Goal: Task Accomplishment & Management: Use online tool/utility

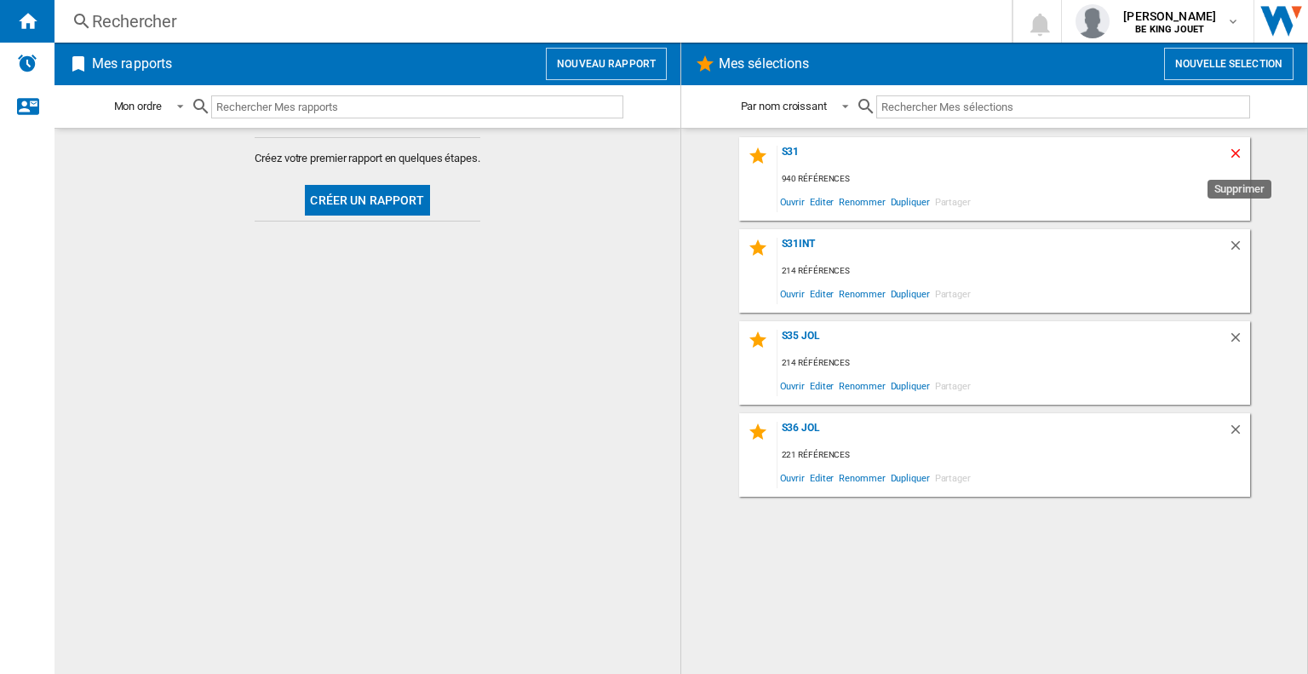
click at [1235, 154] on ng-md-icon "Supprimer" at bounding box center [1238, 156] width 20 height 20
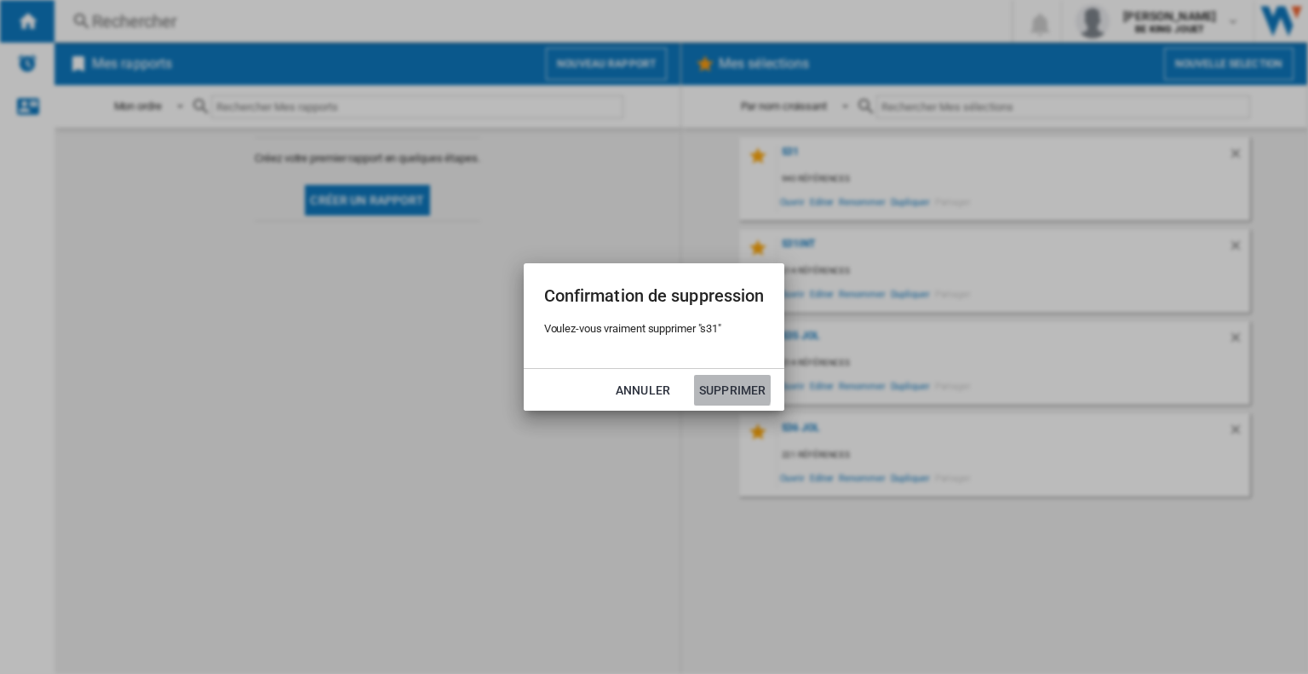
click at [716, 387] on button "Supprimer" at bounding box center [732, 390] width 77 height 31
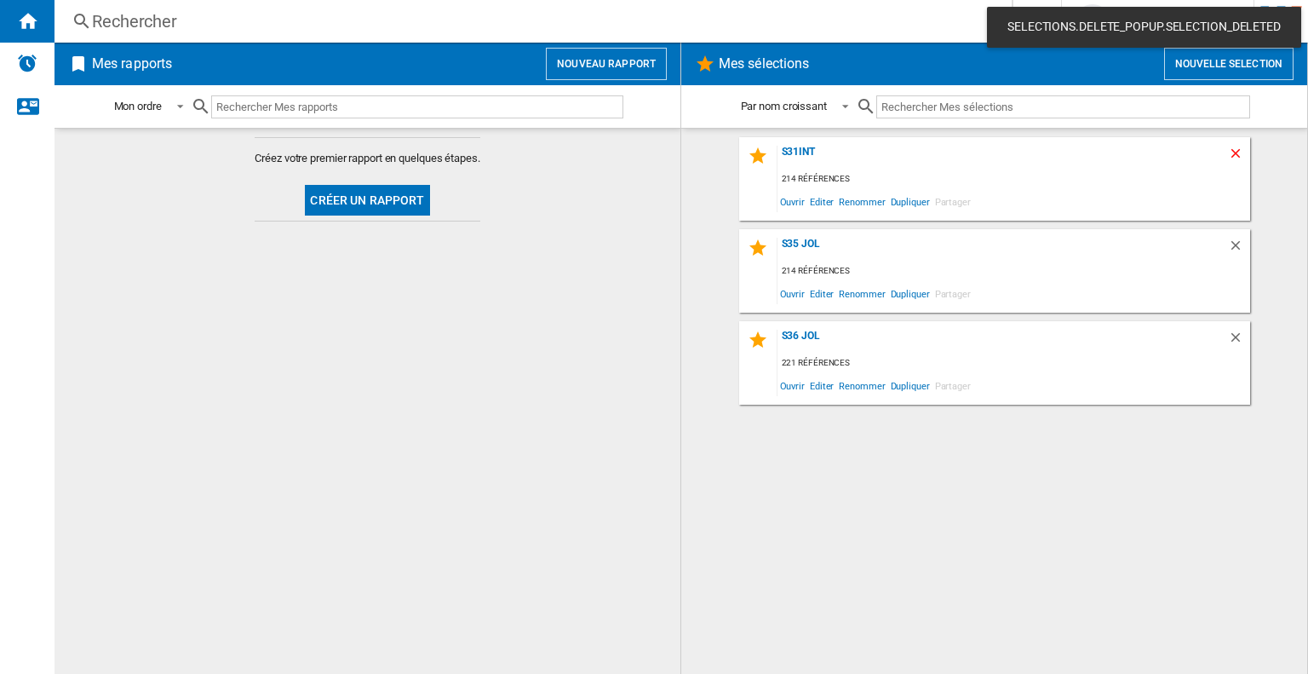
click at [1237, 155] on ng-md-icon "Supprimer" at bounding box center [1238, 156] width 20 height 20
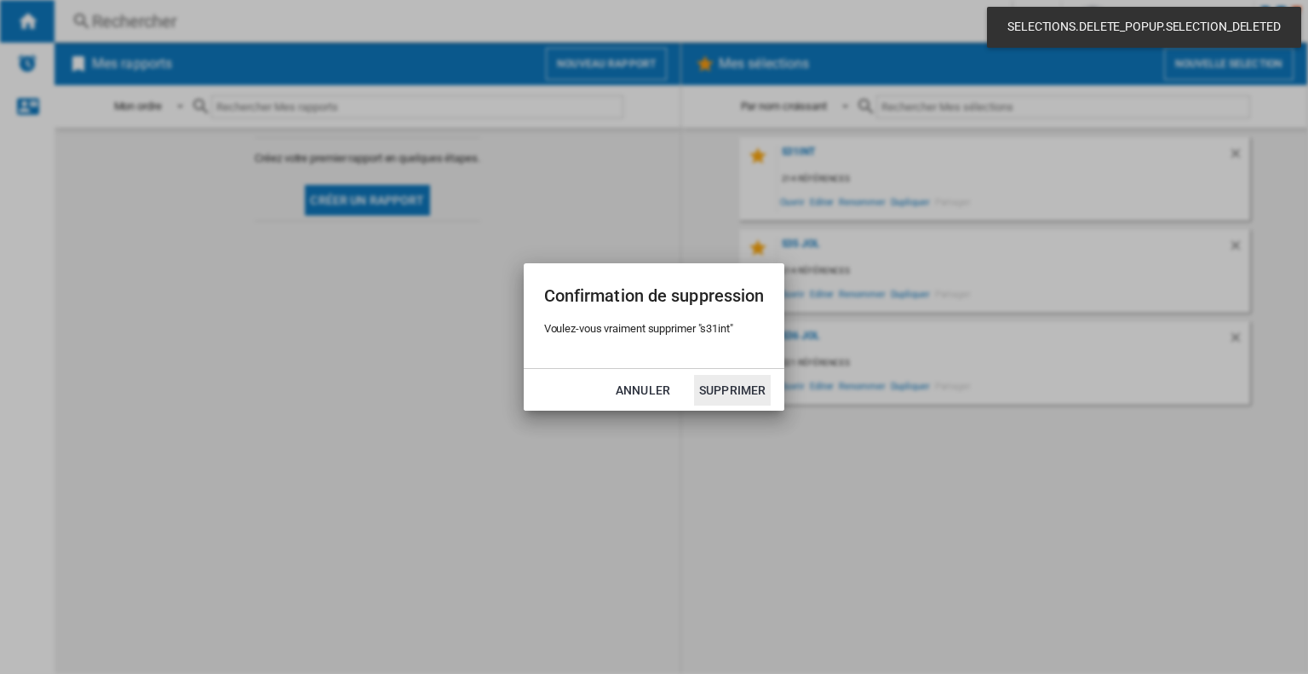
click at [725, 399] on button "Supprimer" at bounding box center [732, 390] width 77 height 31
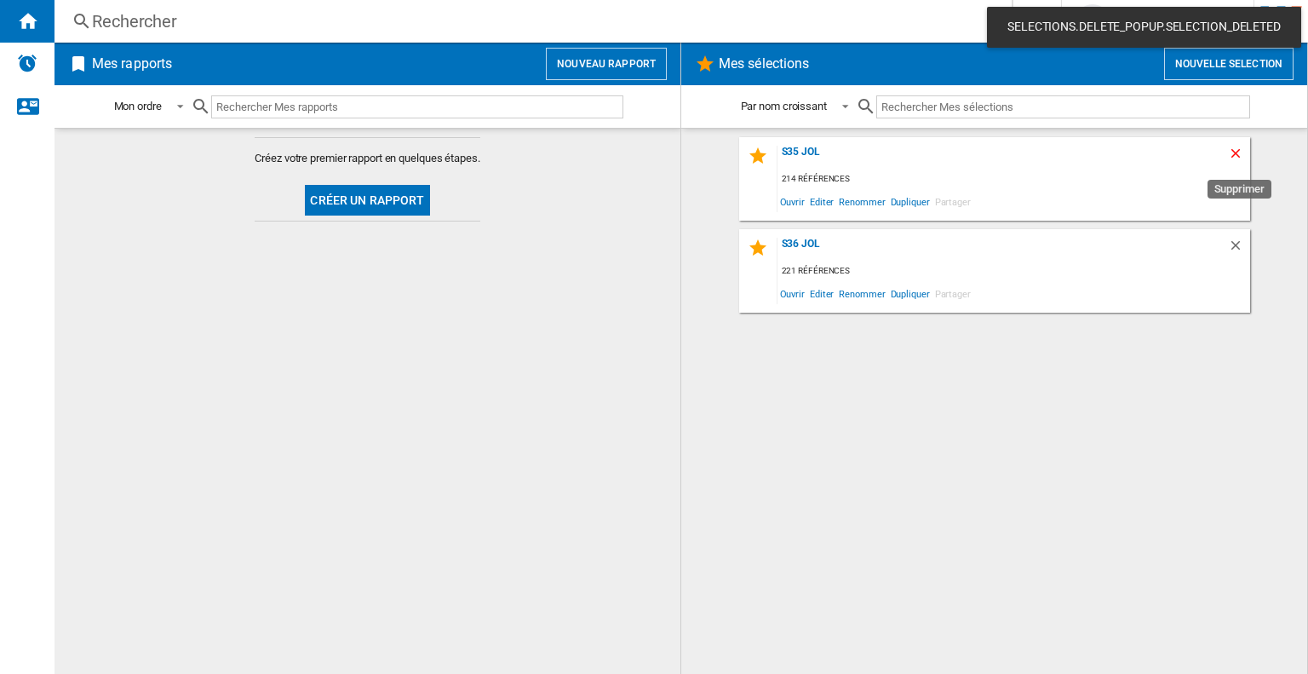
click at [1231, 155] on ng-md-icon "Supprimer" at bounding box center [1238, 156] width 20 height 20
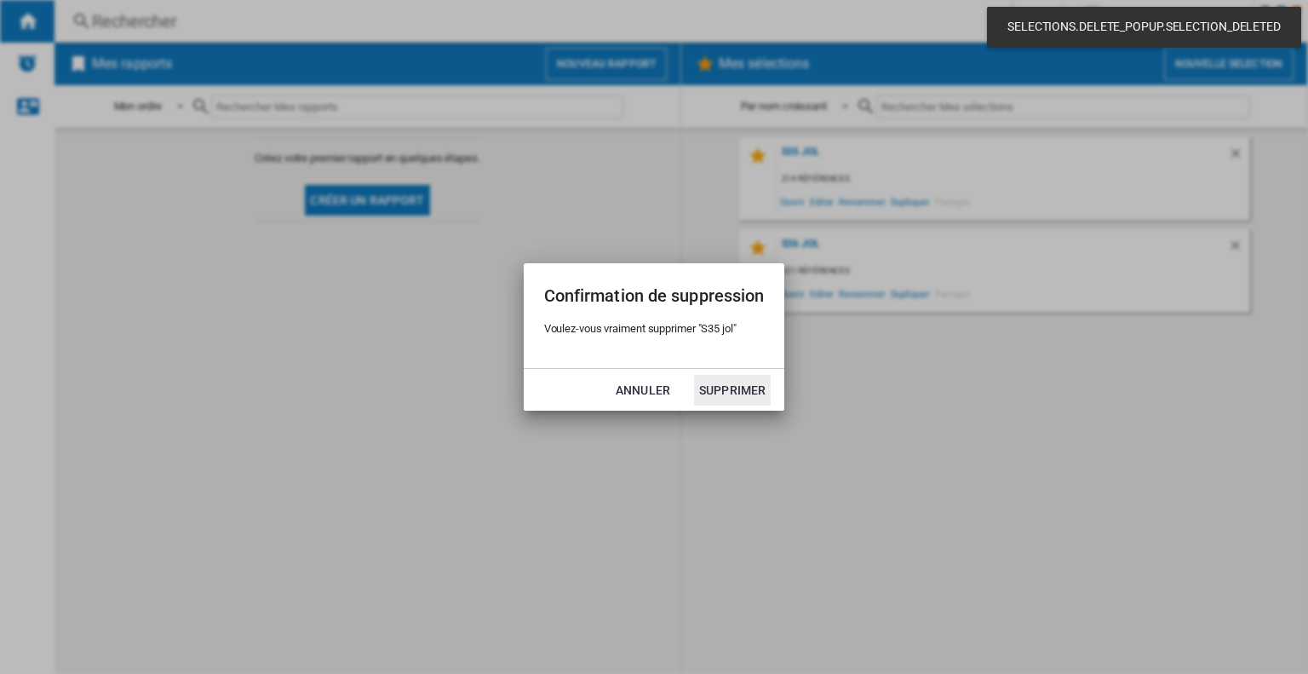
click at [739, 390] on button "Supprimer" at bounding box center [732, 390] width 77 height 31
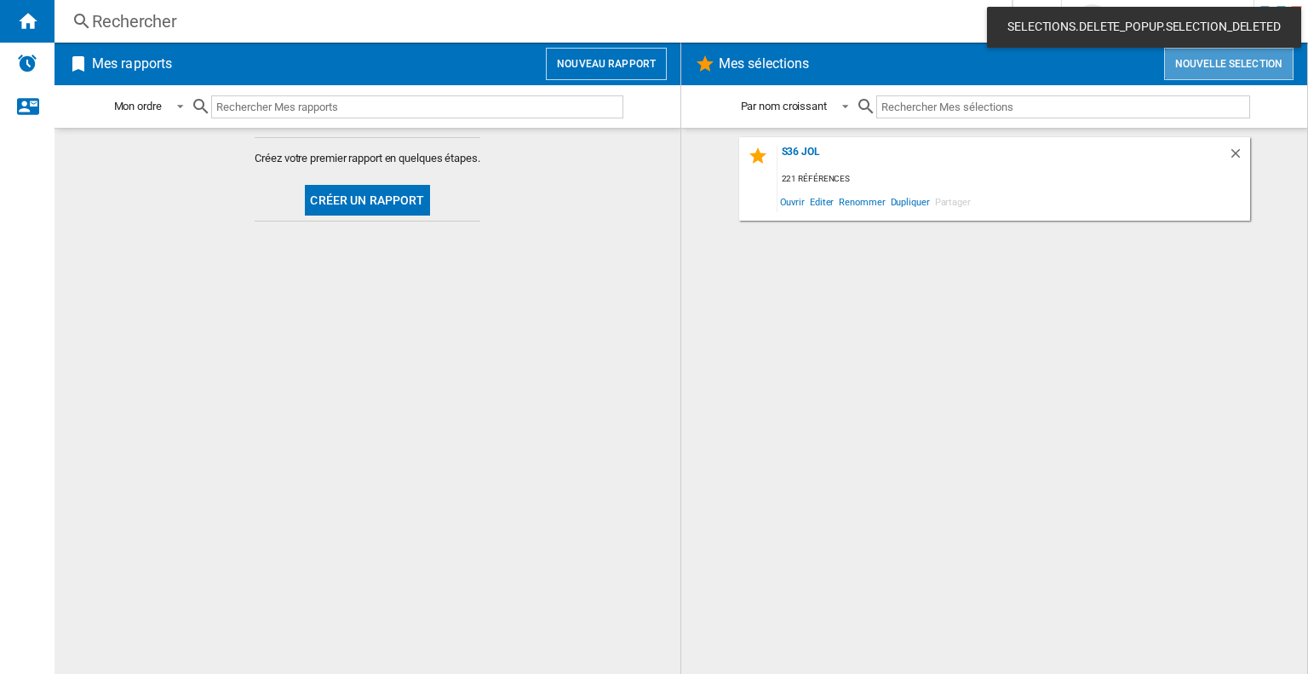
click at [1185, 60] on button "Nouvelle selection" at bounding box center [1228, 64] width 129 height 32
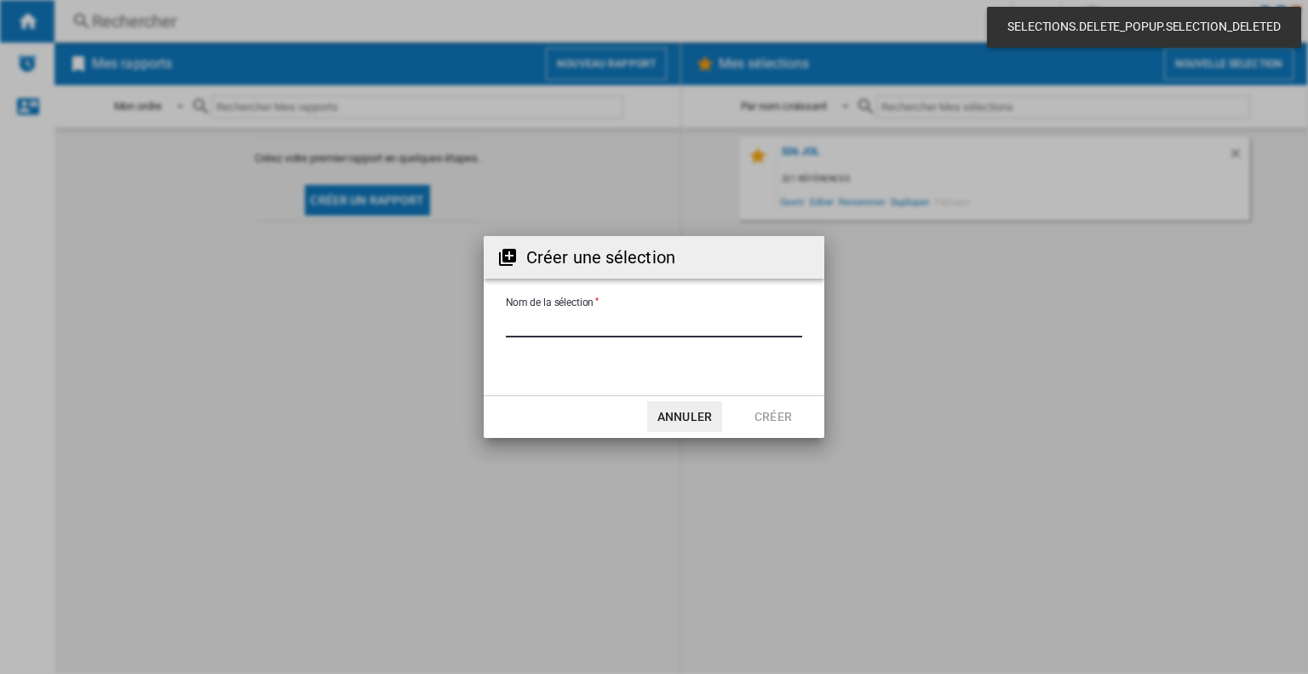
click at [624, 313] on input "Nom de la sélection" at bounding box center [654, 325] width 296 height 26
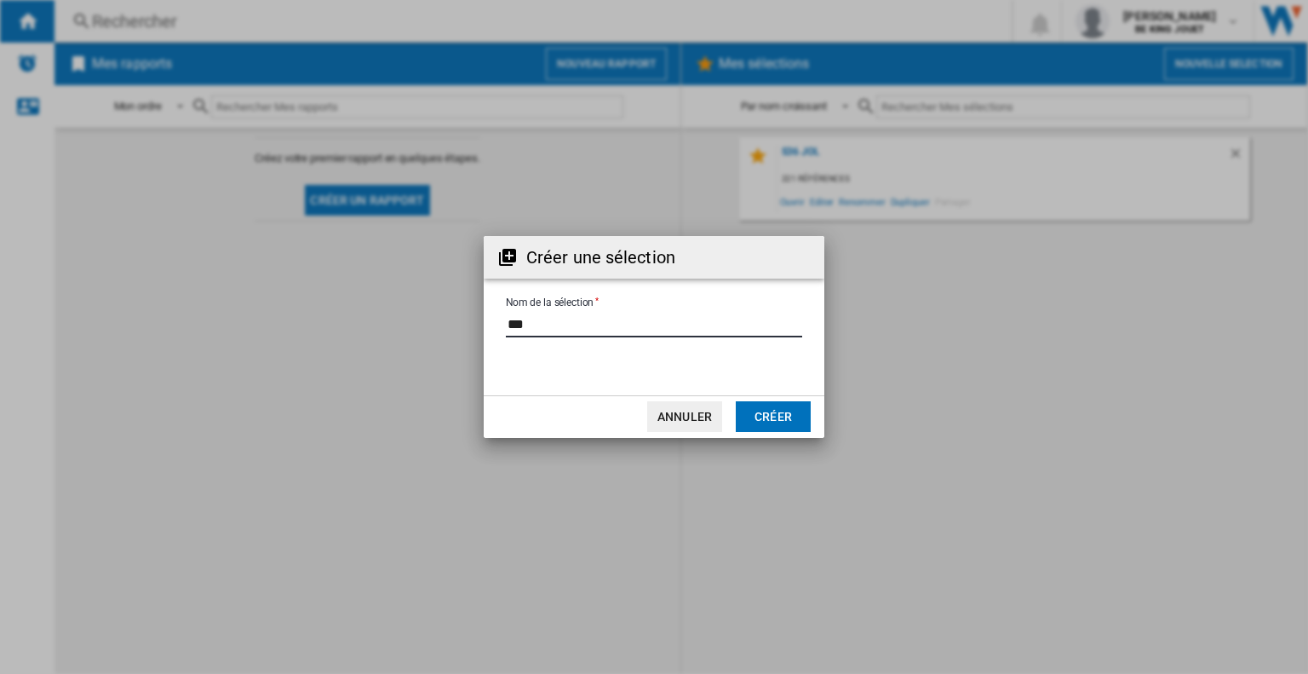
type input "***"
click at [783, 415] on button "Créer" at bounding box center [773, 416] width 75 height 31
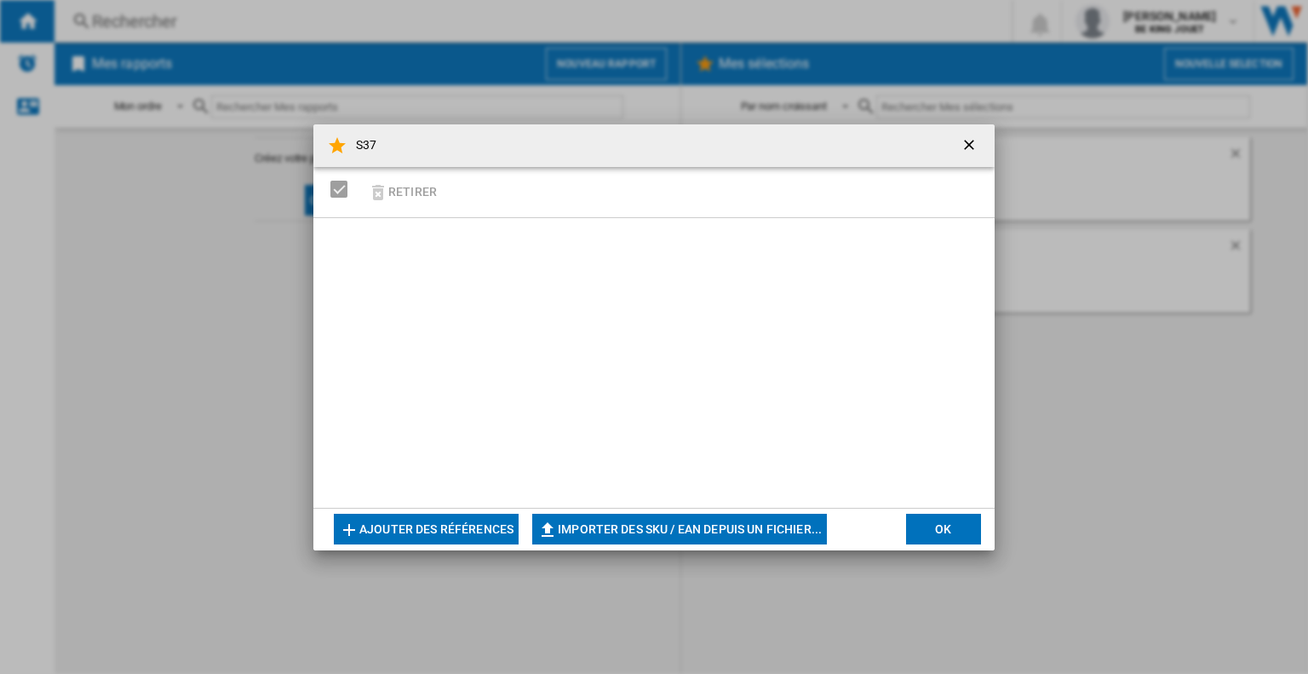
click at [583, 537] on button "Importer des SKU / EAN depuis un fichier..." at bounding box center [679, 529] width 295 height 31
type input "**********"
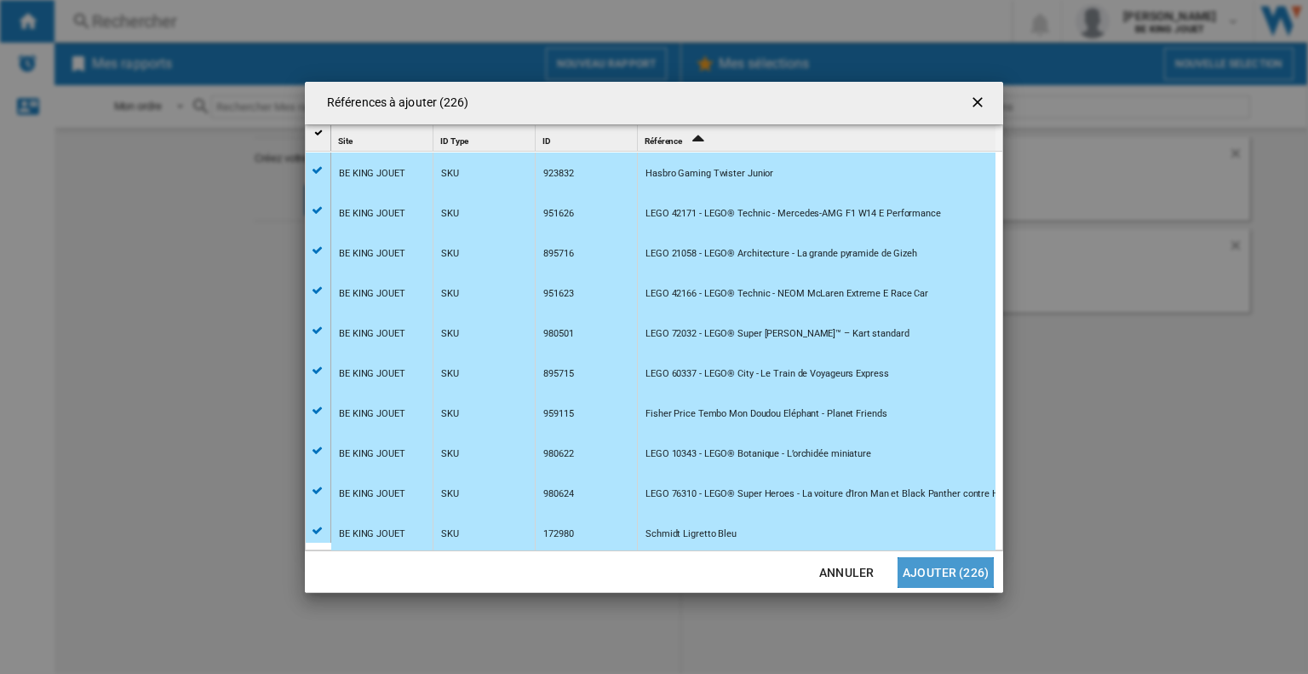
click at [951, 572] on button "Ajouter (226)" at bounding box center [946, 572] width 96 height 31
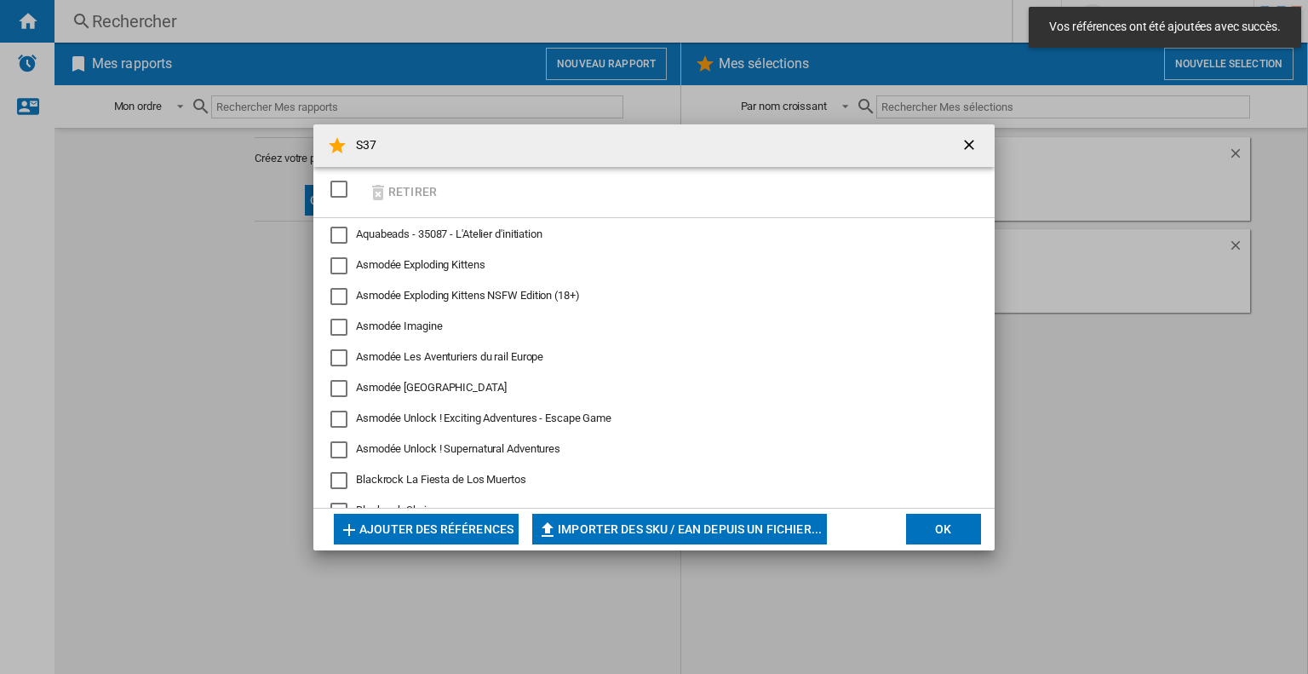
click at [730, 537] on button "Importer des SKU / EAN depuis un fichier..." at bounding box center [679, 529] width 295 height 31
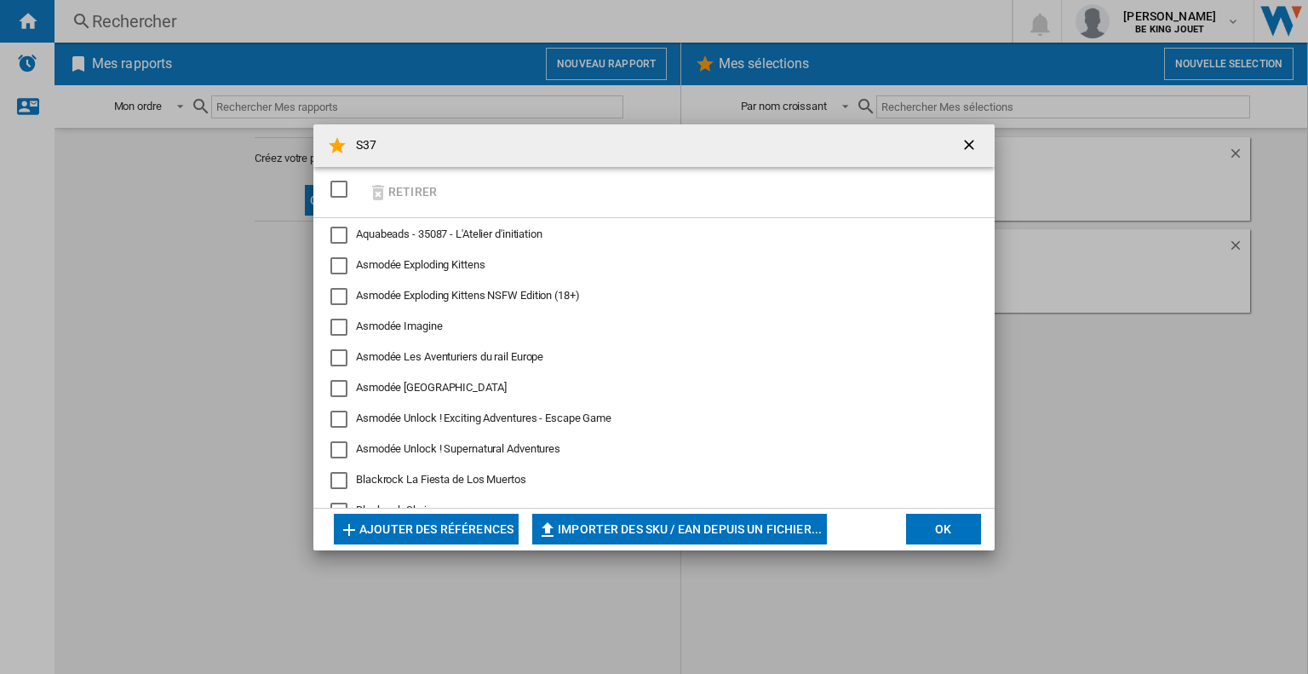
click at [928, 554] on div "S37 Retirer Aquabeads - 35087 - L'Atelier d'initiation Asmodée Exploding Kitten…" at bounding box center [654, 337] width 1308 height 674
click at [940, 538] on button "OK" at bounding box center [943, 529] width 75 height 31
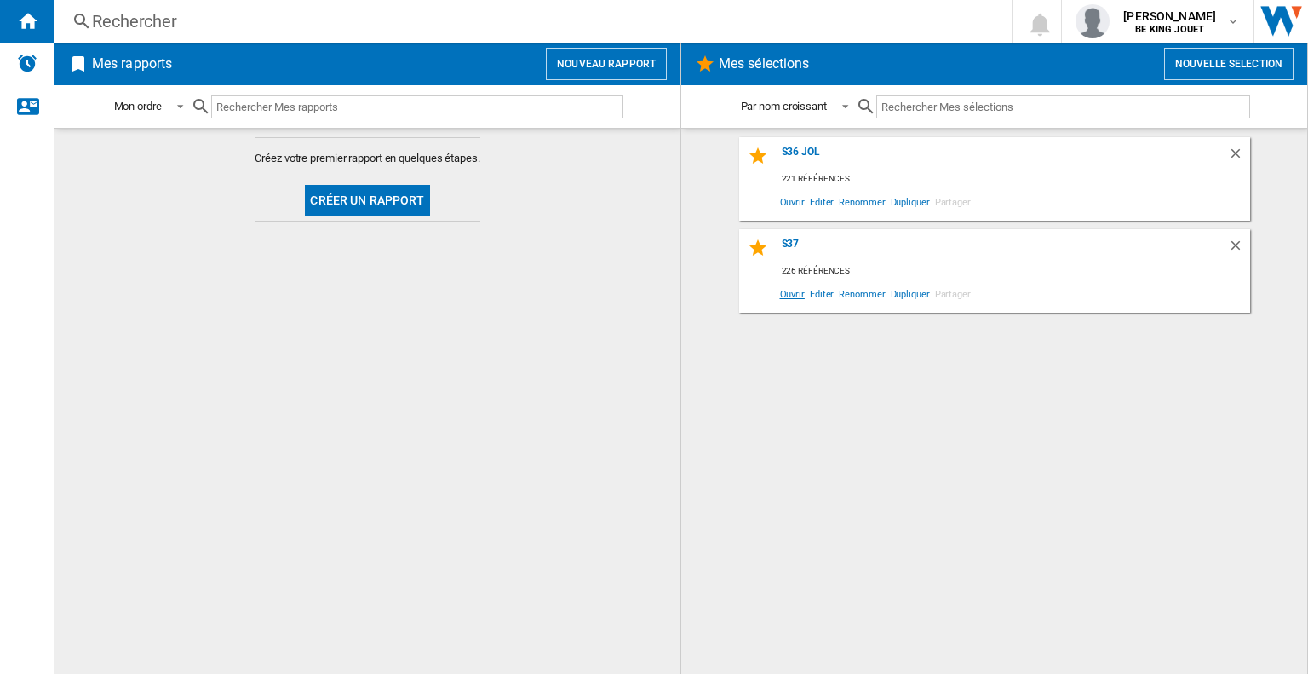
click at [784, 299] on span "Ouvrir" at bounding box center [792, 293] width 30 height 23
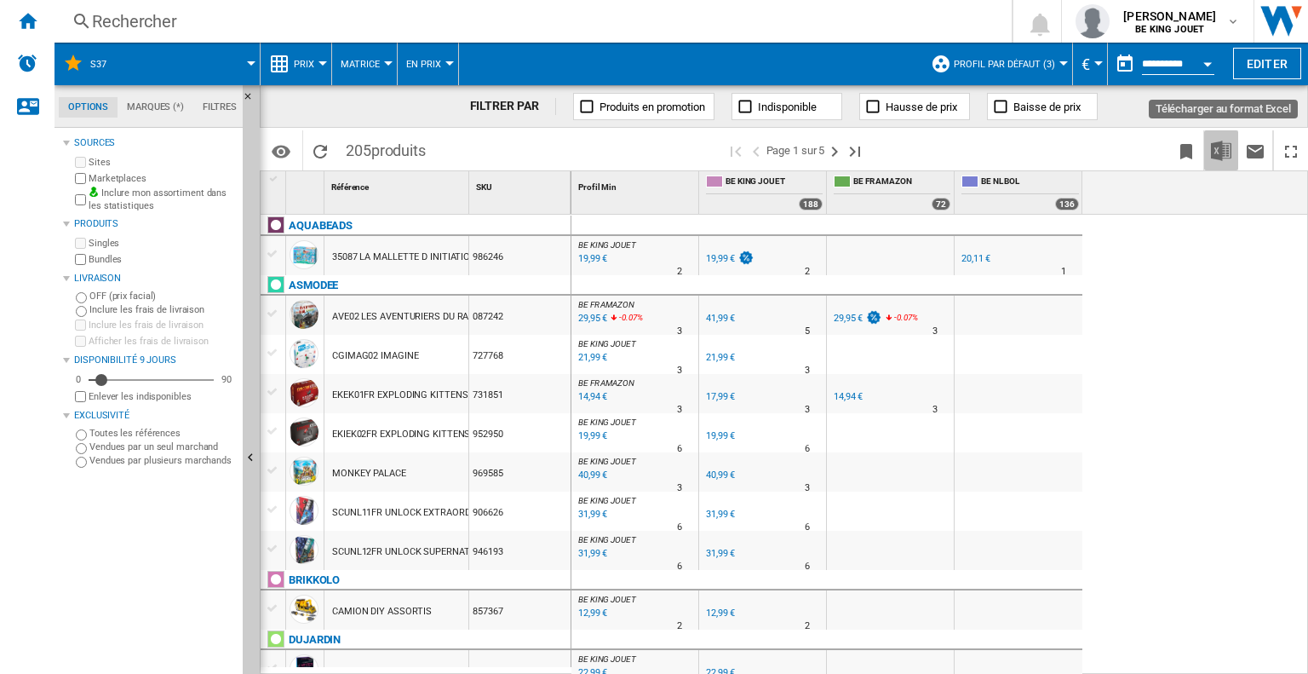
click at [1230, 144] on img "Télécharger au format Excel" at bounding box center [1221, 151] width 20 height 20
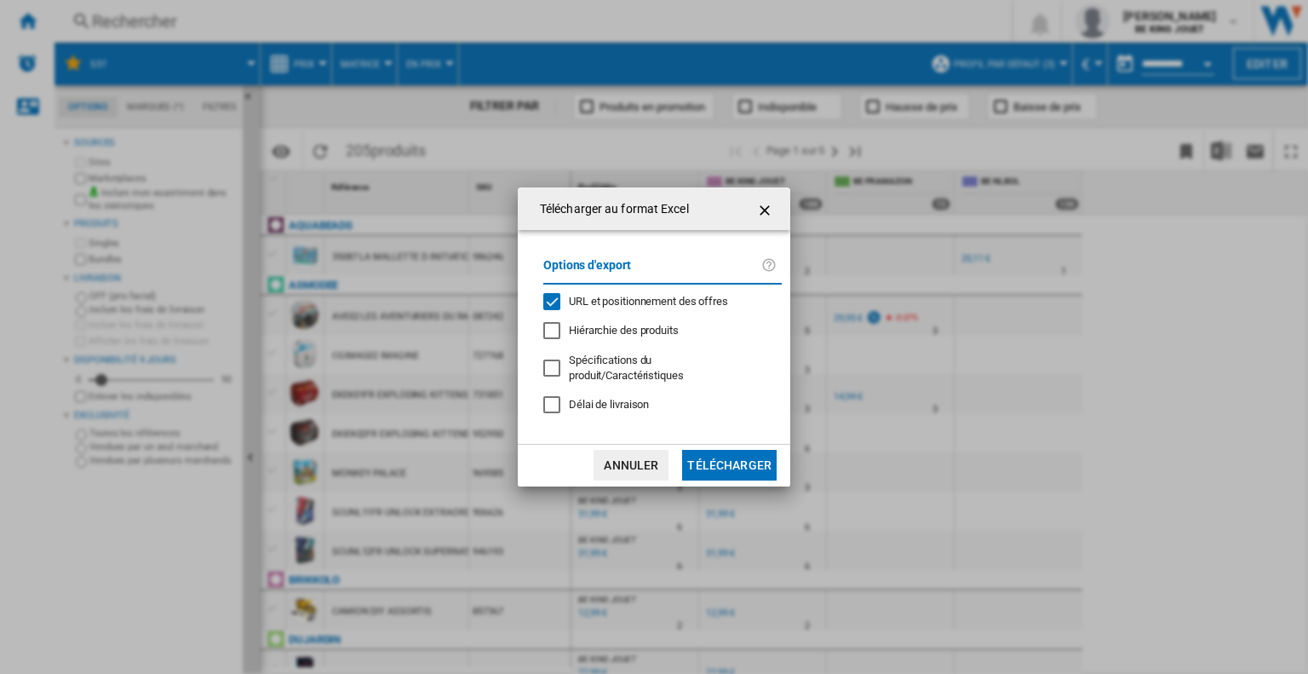
click at [1242, 359] on div "Télécharger au format Excel Options d'export URL et positionnement des offres H…" at bounding box center [654, 337] width 1308 height 674
click at [768, 221] on ng-md-icon "getI18NText('BUTTONS.CLOSE_DIALOG')" at bounding box center [766, 210] width 20 height 20
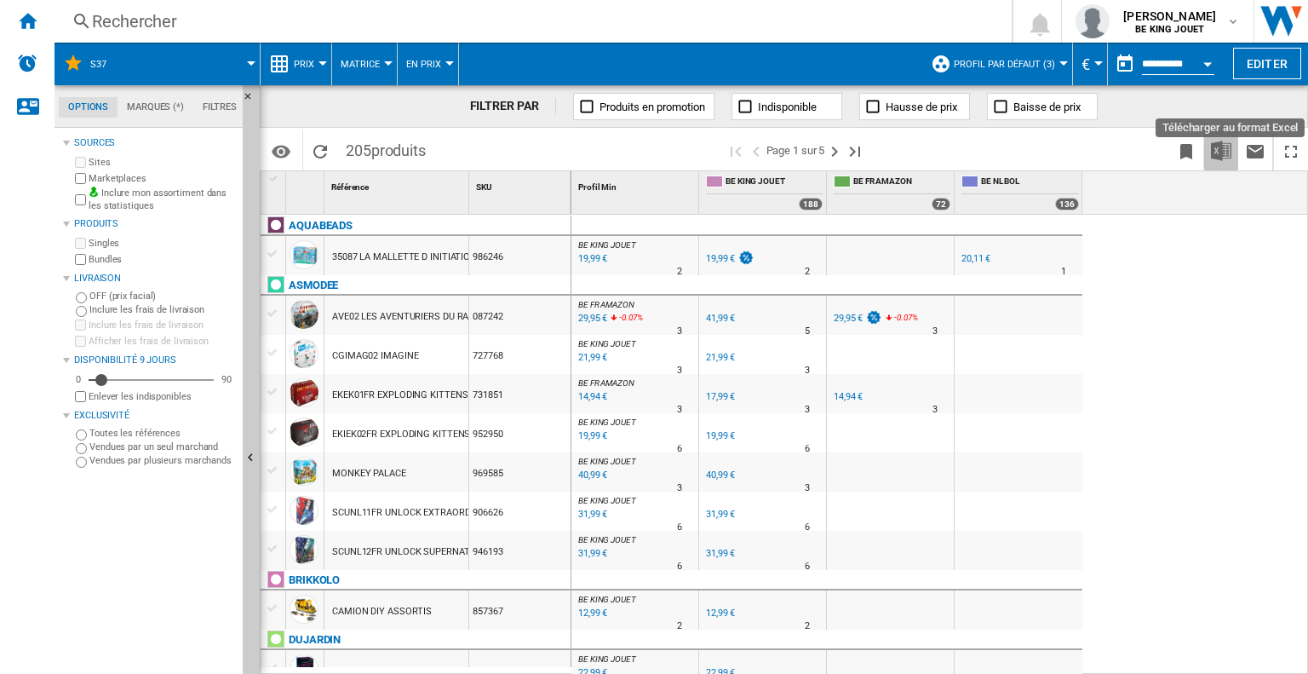
click at [1230, 146] on img "Télécharger au format Excel" at bounding box center [1221, 151] width 20 height 20
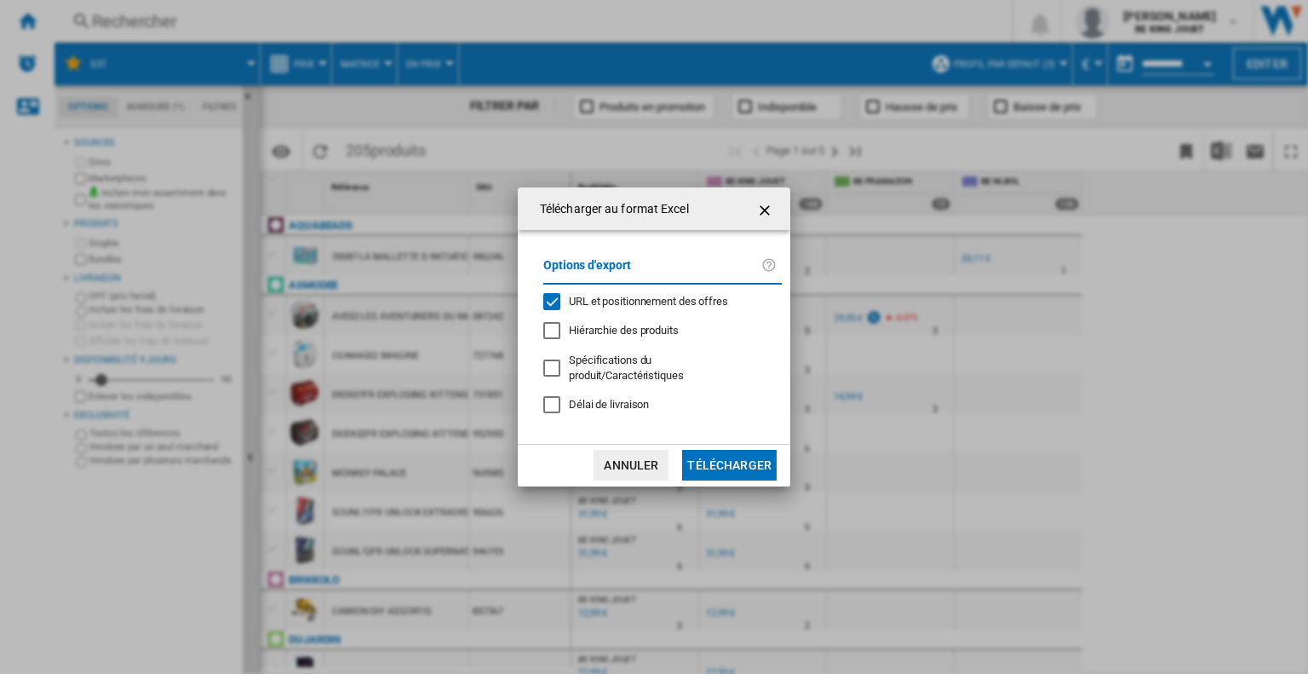
click at [688, 307] on span "URL et positionnement des offres" at bounding box center [648, 301] width 159 height 13
click at [725, 453] on button "Télécharger" at bounding box center [729, 465] width 95 height 31
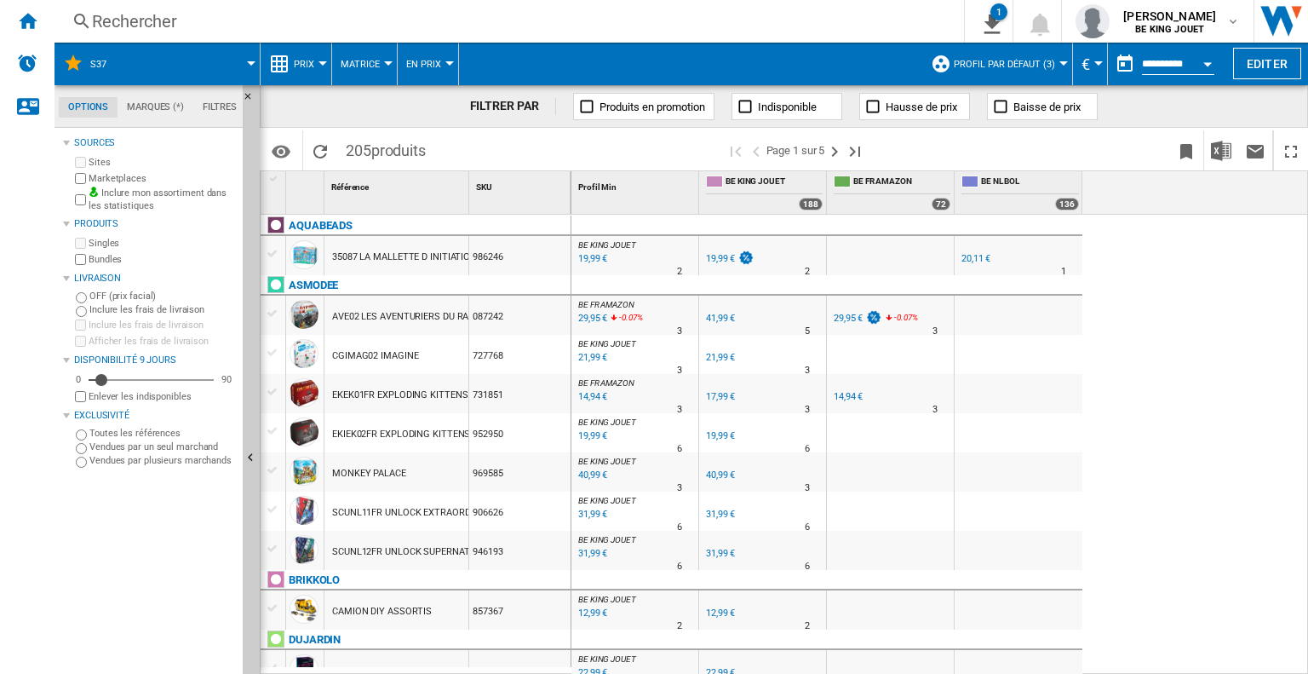
click at [194, 17] on div "Rechercher" at bounding box center [506, 21] width 828 height 24
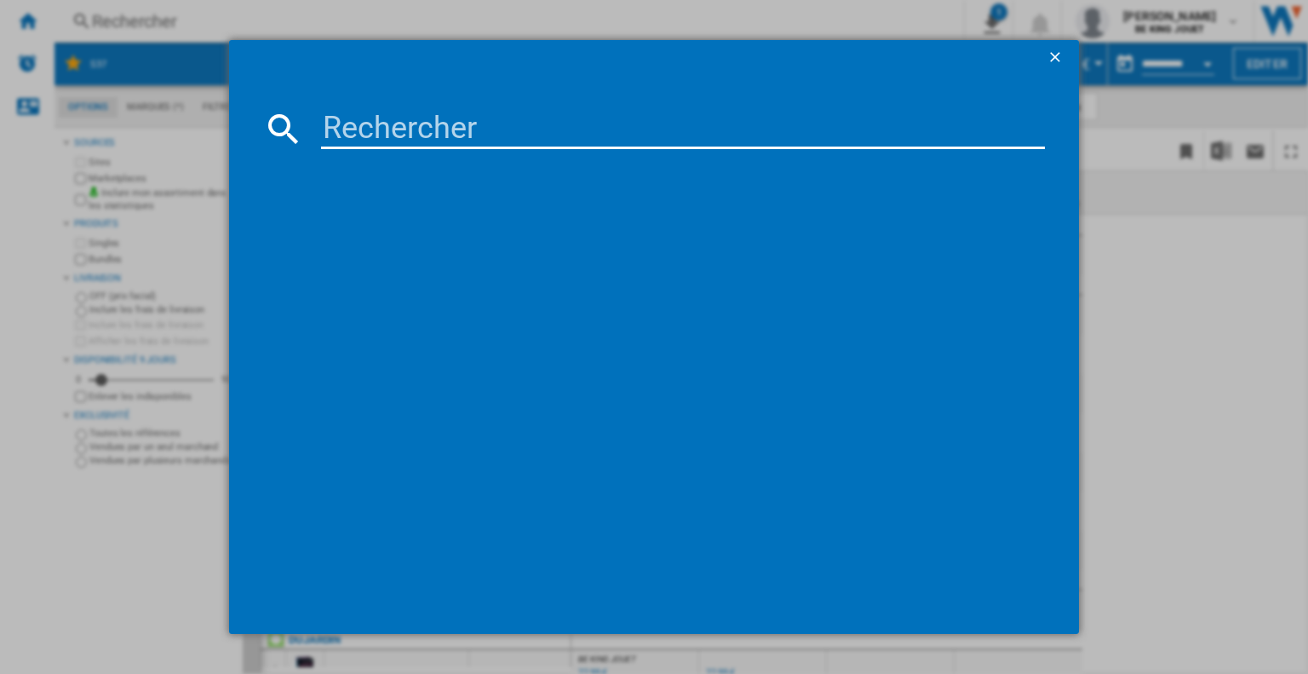
click at [358, 135] on input at bounding box center [683, 128] width 724 height 41
paste input "906626"
type input "906626"
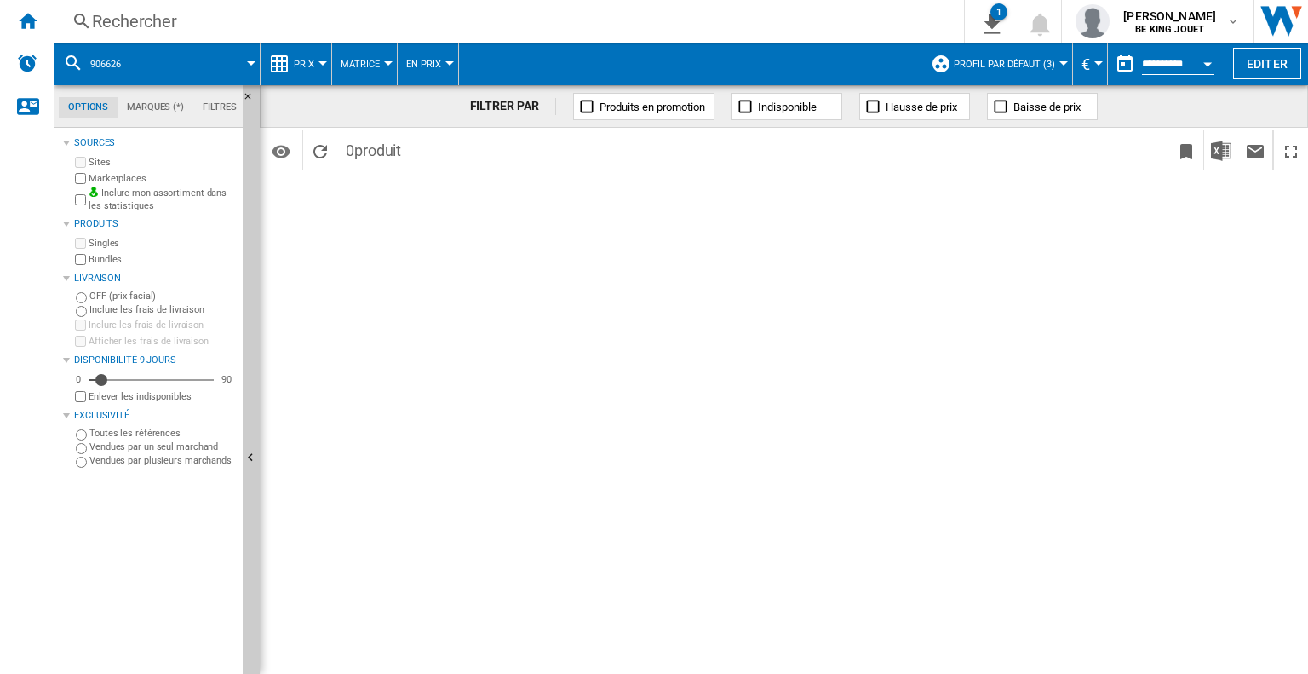
click at [219, 3] on div "Rechercher Rechercher 0 1 S37/Aucune caractéristique/Aucune marque [Matrice des…" at bounding box center [682, 21] width 1254 height 43
click at [140, 16] on div "Rechercher" at bounding box center [506, 21] width 828 height 24
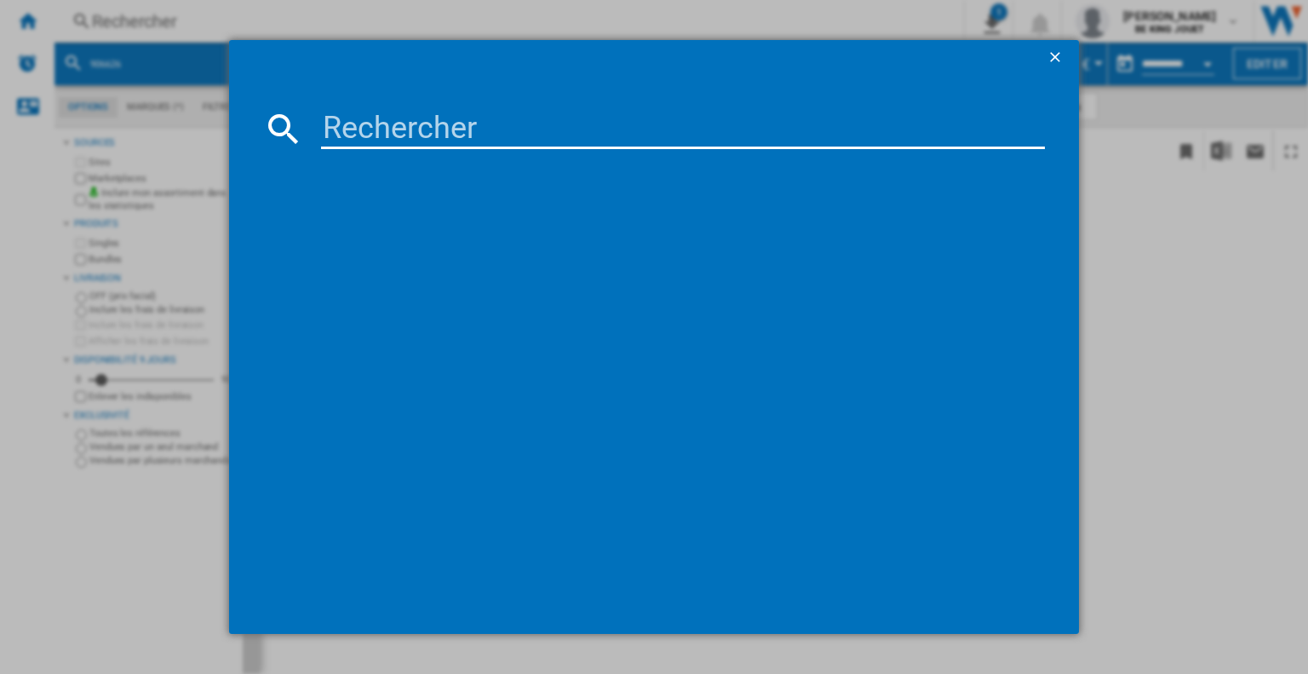
click at [358, 129] on input at bounding box center [683, 128] width 724 height 41
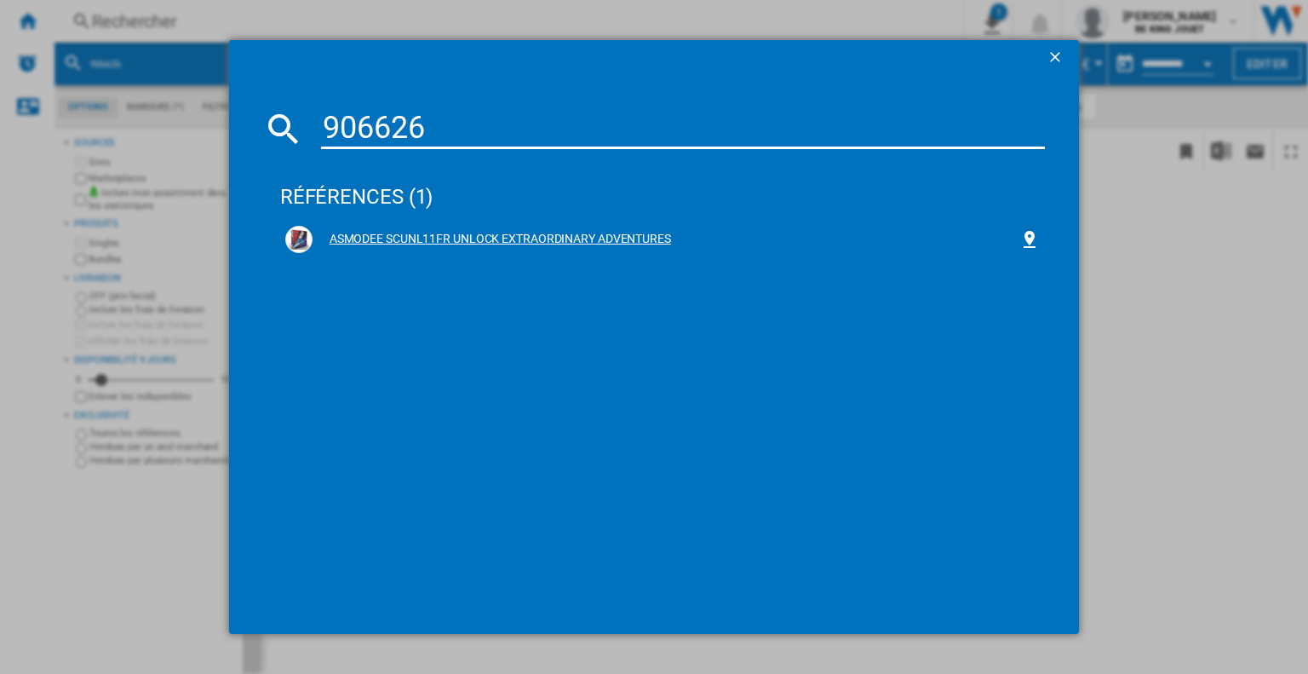
type input "906626"
click at [359, 236] on div "ASMODEE SCUNL11FR UNLOCK EXTRAORDINARY ADVENTURES" at bounding box center [666, 239] width 707 height 17
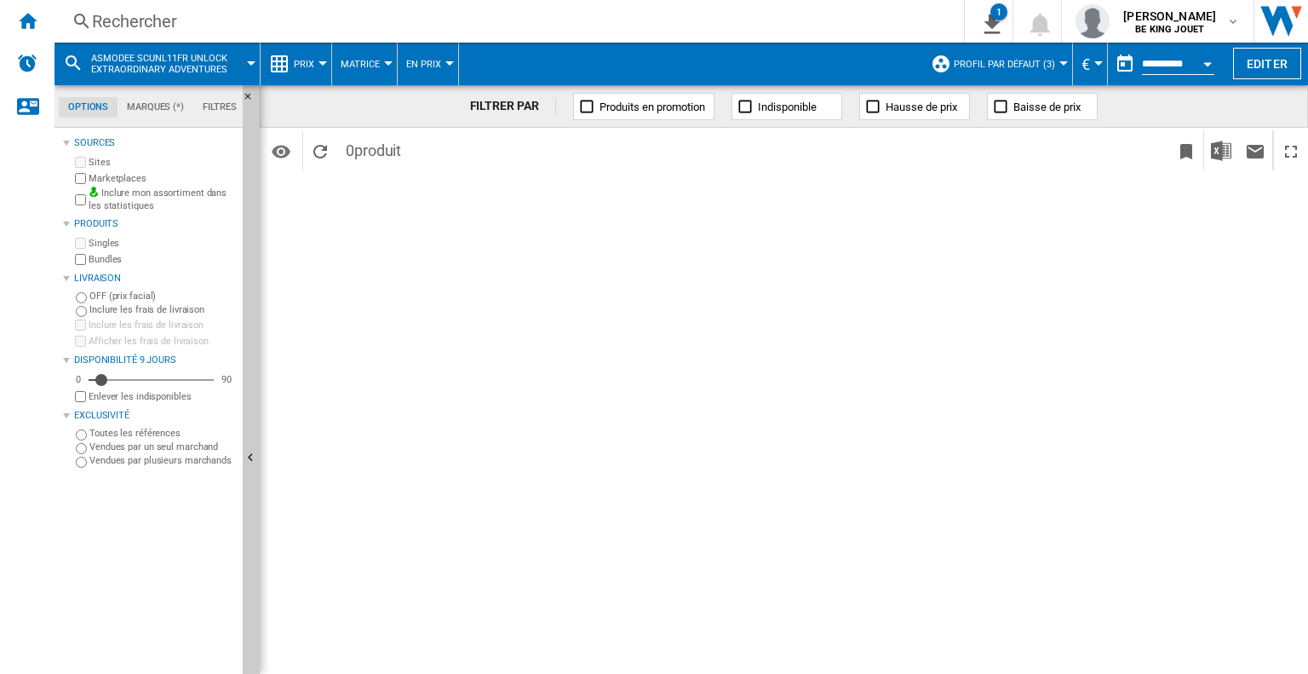
click at [1305, 273] on div "FILTRER PAR Produits en promotion Indisponible Hausse de prix Baisse de prix Id…" at bounding box center [784, 379] width 1048 height 588
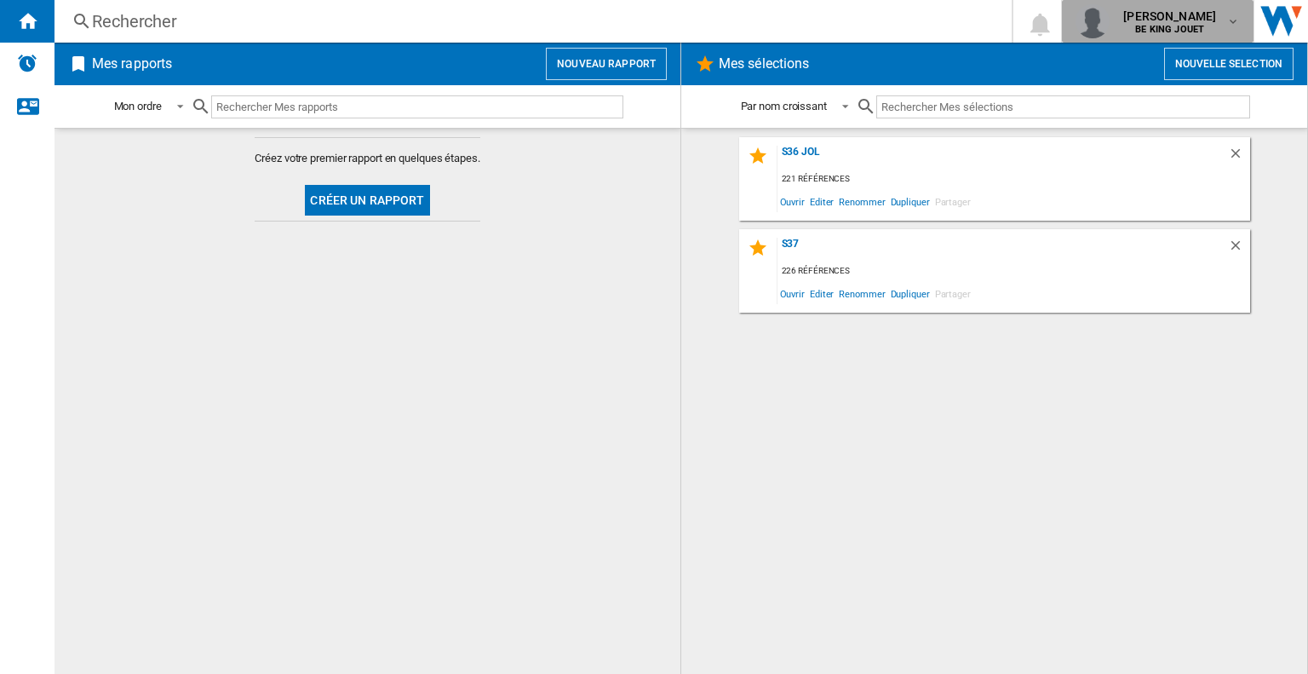
click at [1148, 26] on b "BE KING JOUET" at bounding box center [1169, 29] width 69 height 11
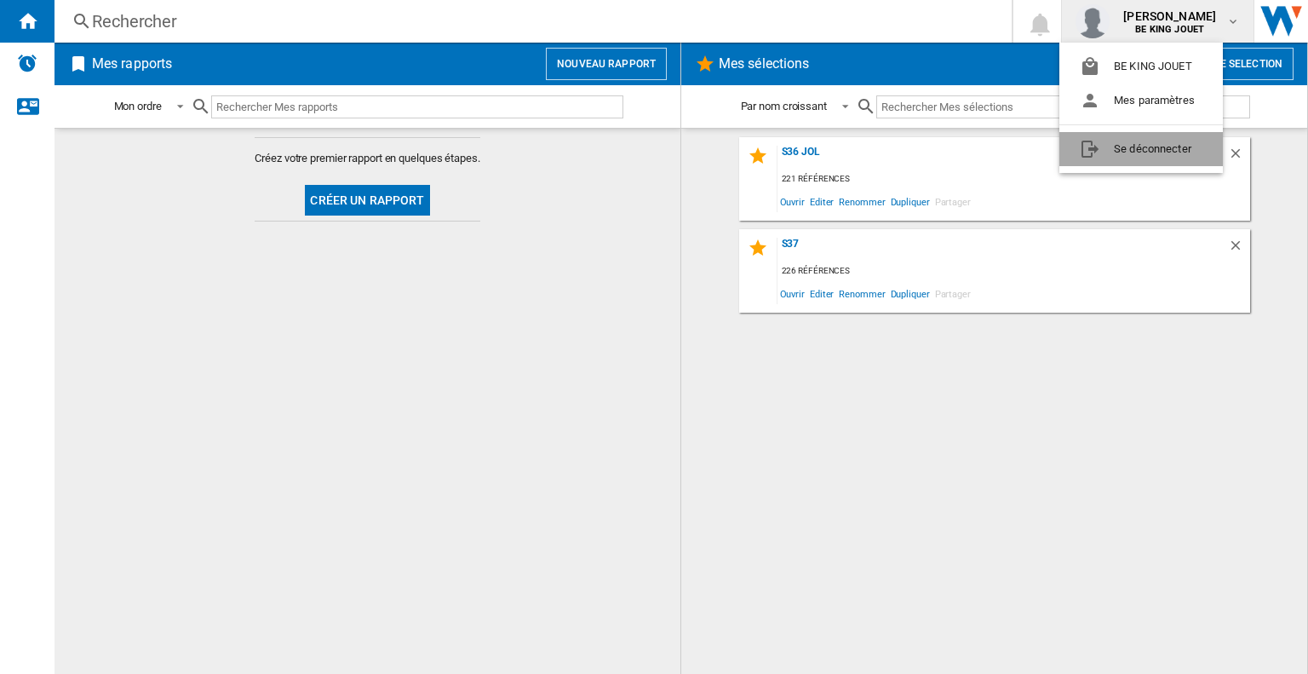
click at [1129, 155] on button "Se déconnecter" at bounding box center [1141, 149] width 164 height 34
